Goal: Find specific page/section: Find specific page/section

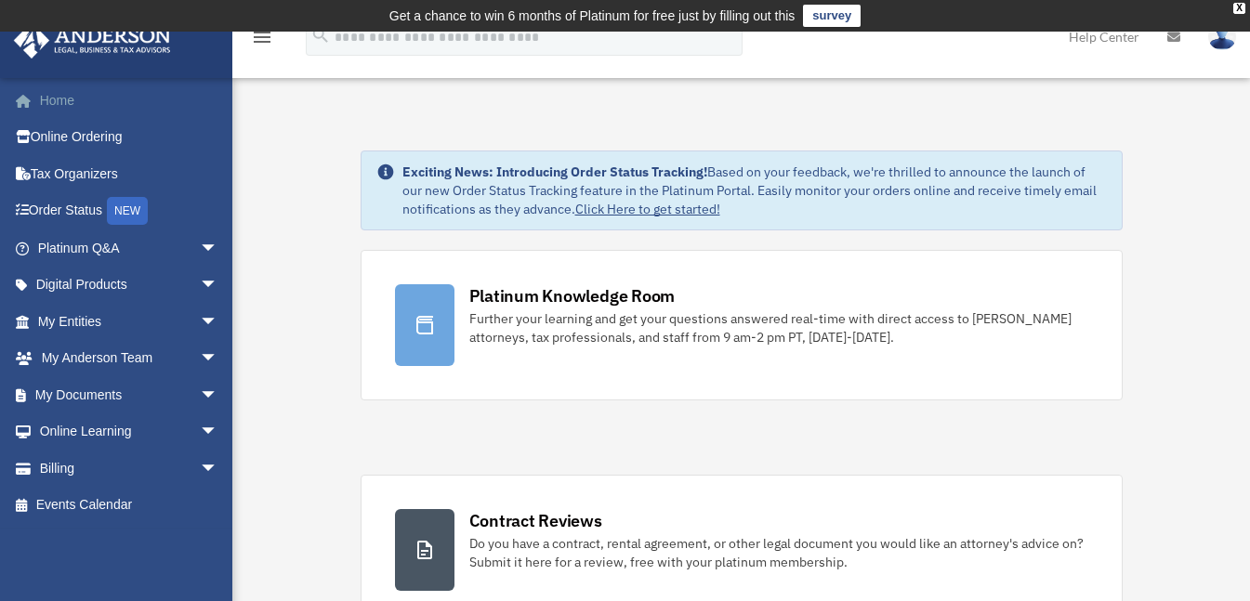
click at [64, 82] on link "Home" at bounding box center [129, 100] width 233 height 37
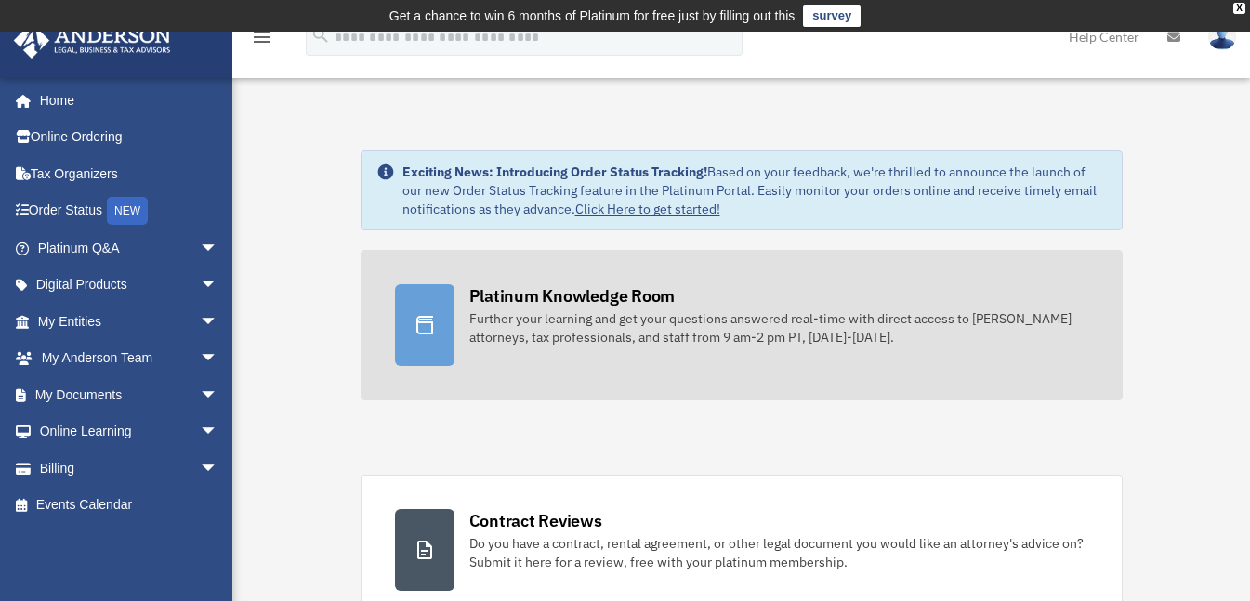
click at [524, 294] on div "Platinum Knowledge Room" at bounding box center [572, 295] width 206 height 23
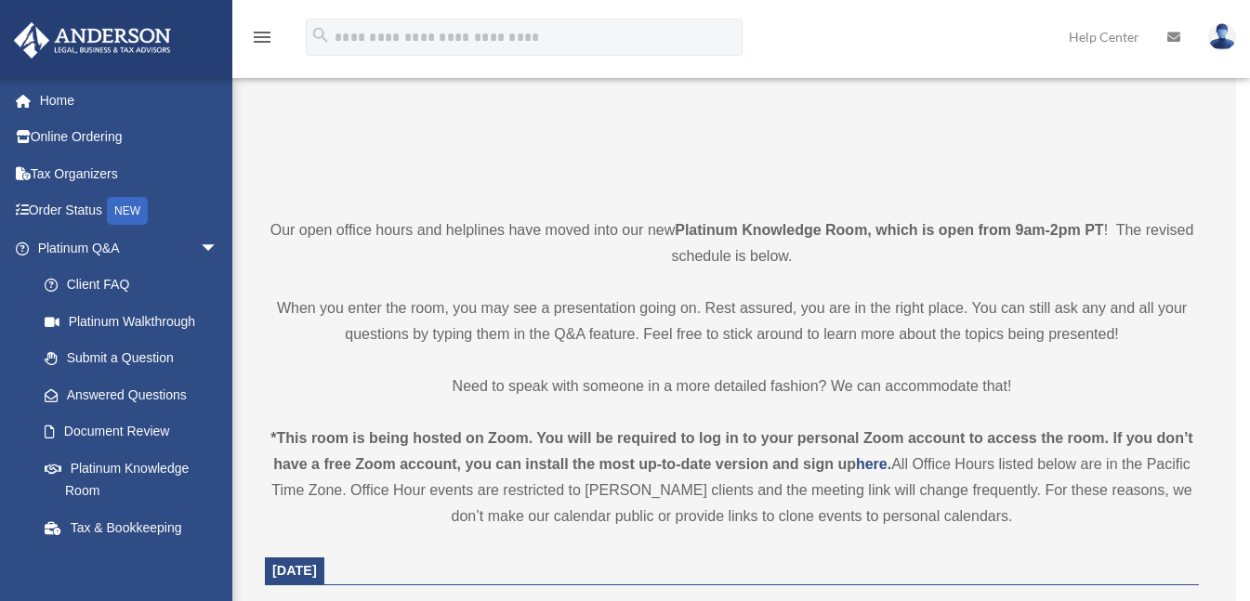
scroll to position [372, 0]
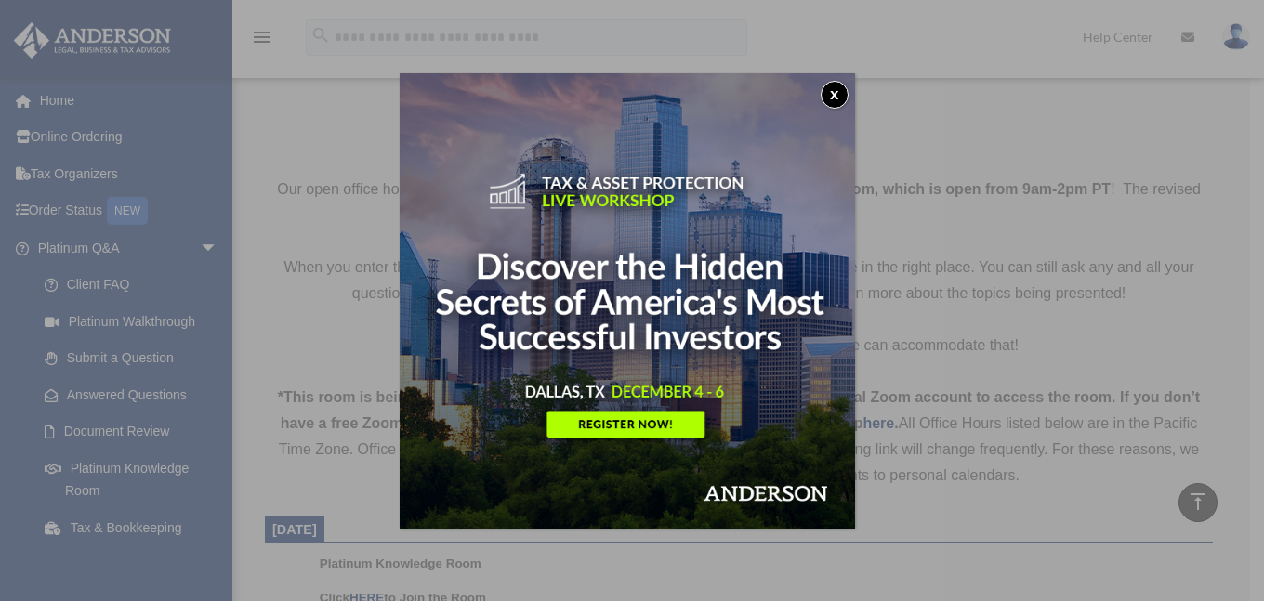
click at [836, 91] on button "x" at bounding box center [835, 95] width 28 height 28
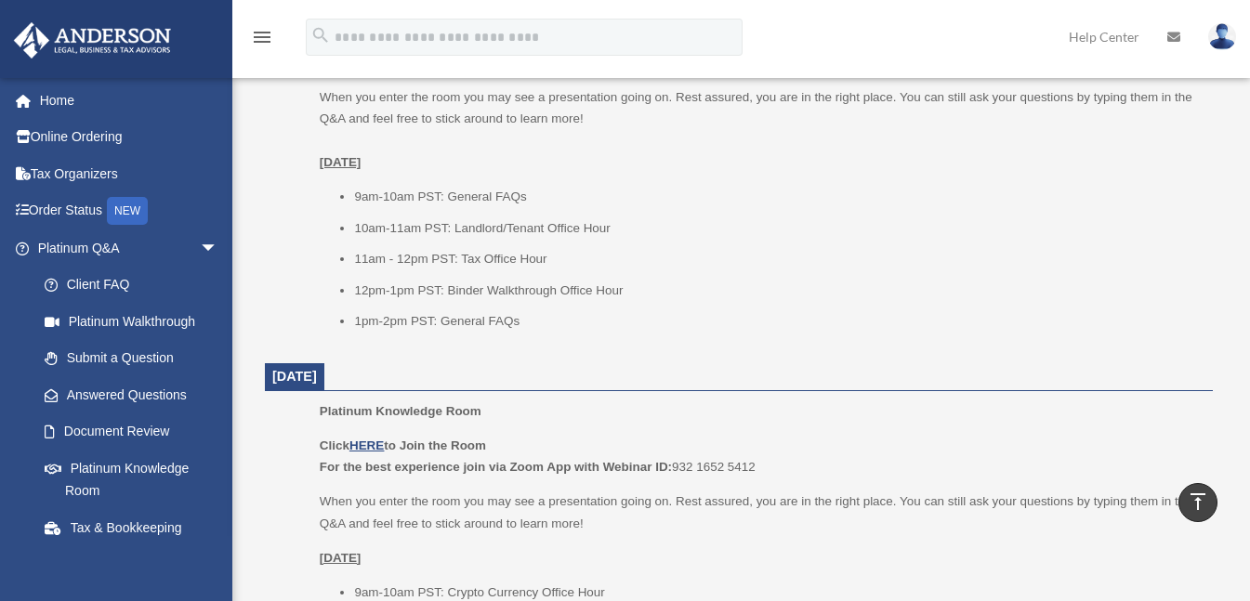
scroll to position [744, 0]
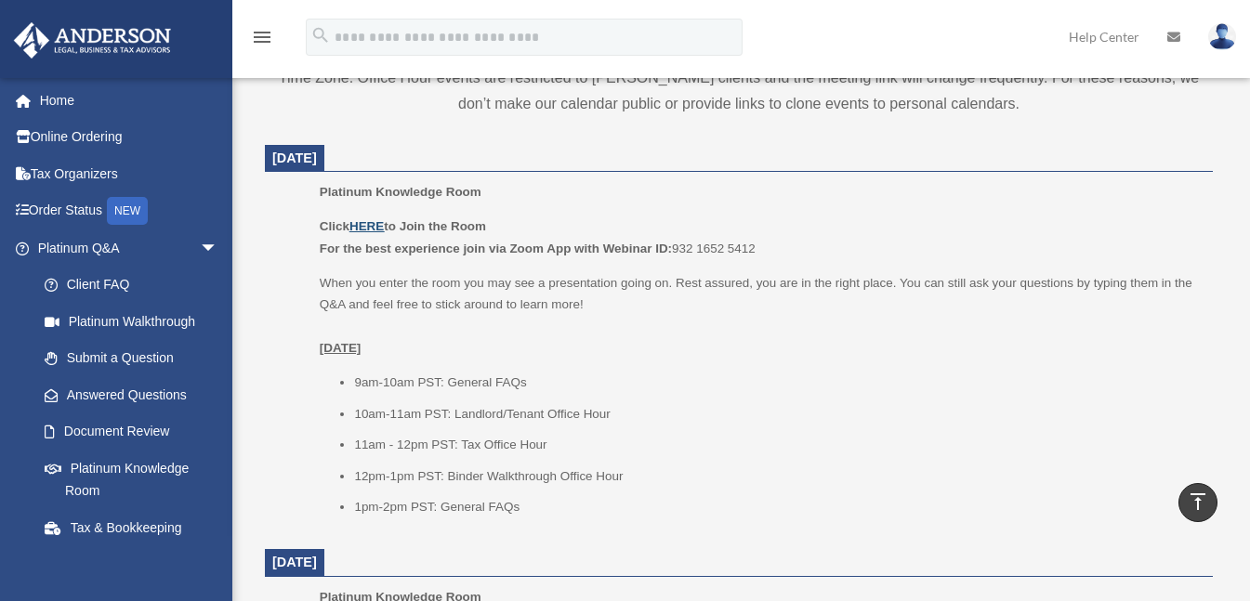
click at [371, 220] on u "HERE" at bounding box center [367, 226] width 34 height 14
